Goal: Transaction & Acquisition: Purchase product/service

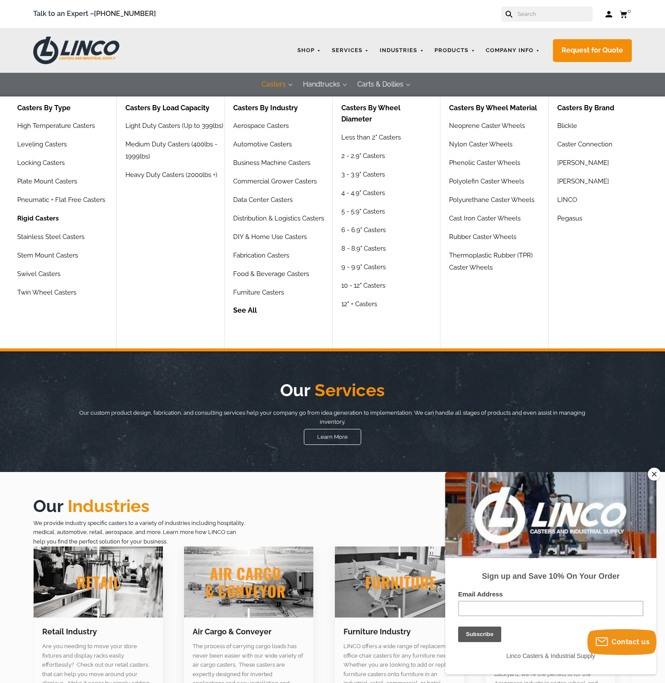
click at [41, 220] on link "Rigid Casters" at bounding box center [37, 221] width 41 height 19
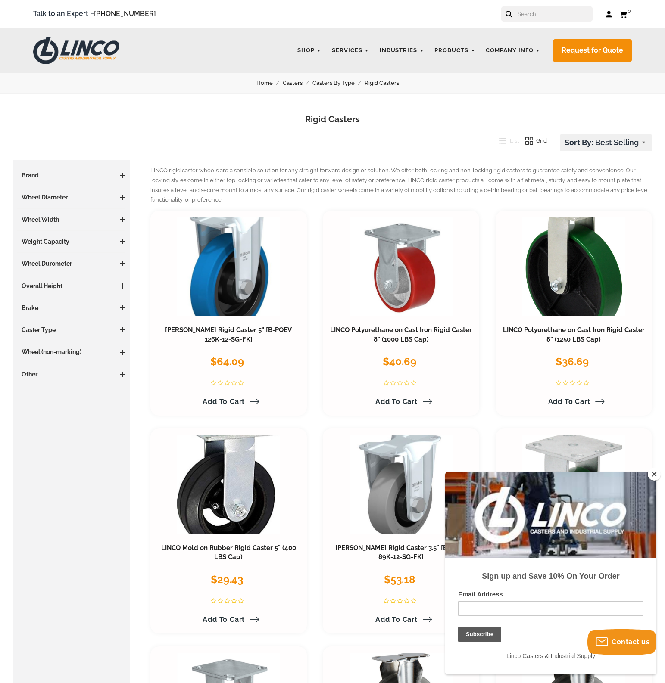
click at [121, 175] on span at bounding box center [122, 175] width 5 height 1
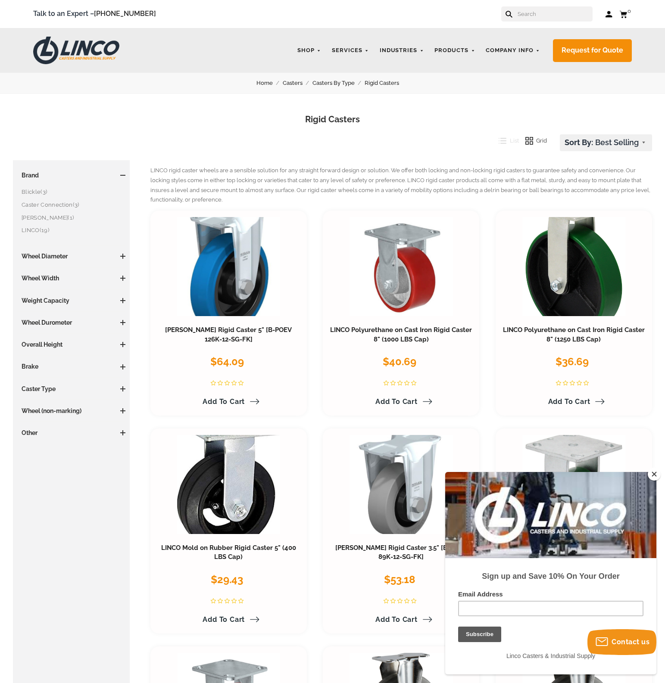
click at [121, 175] on span at bounding box center [122, 175] width 5 height 1
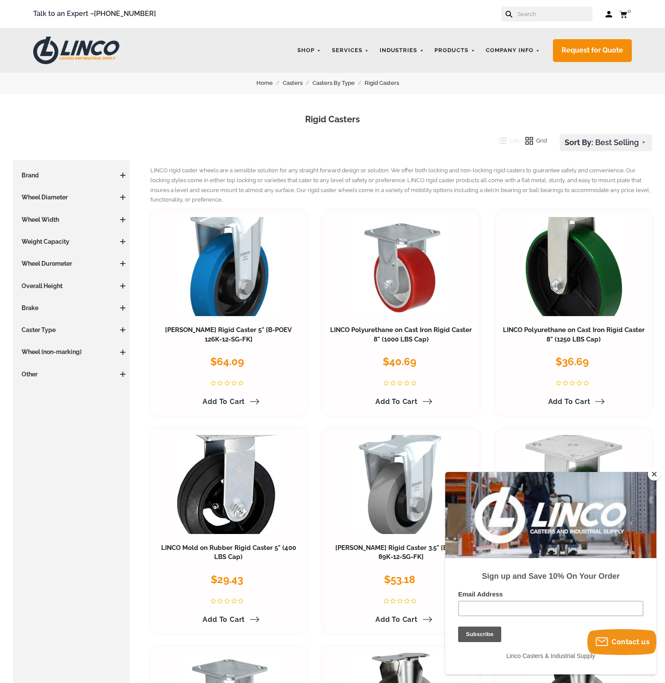
click at [121, 196] on span at bounding box center [122, 197] width 5 height 5
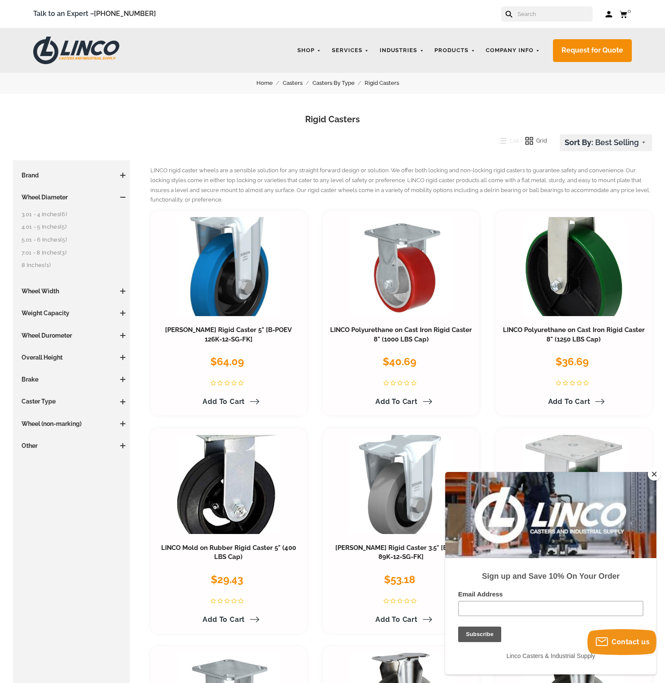
click at [121, 196] on span at bounding box center [122, 197] width 5 height 5
